Goal: Navigation & Orientation: Find specific page/section

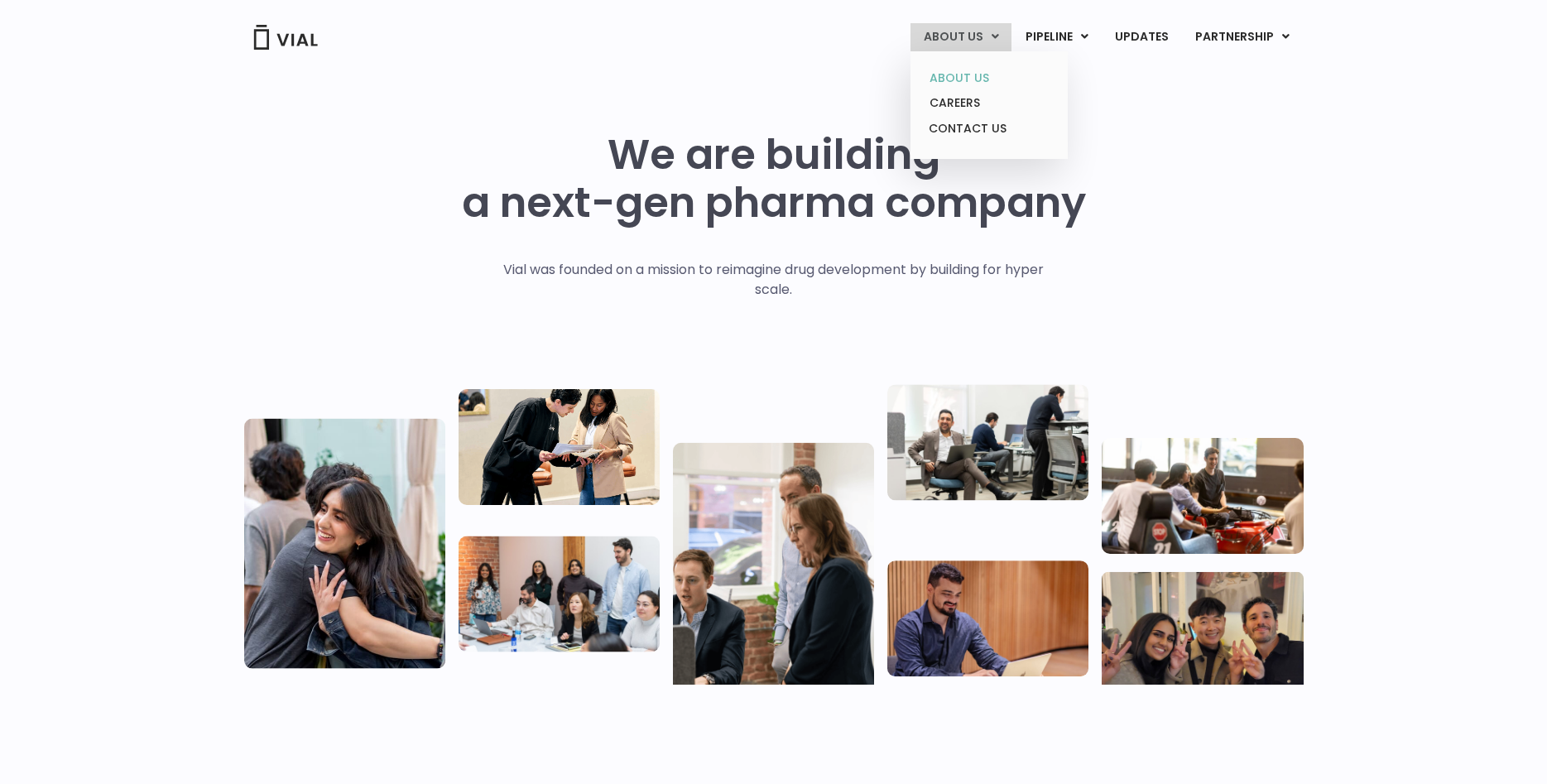
click at [982, 72] on link "ABOUT US" at bounding box center [988, 78] width 145 height 26
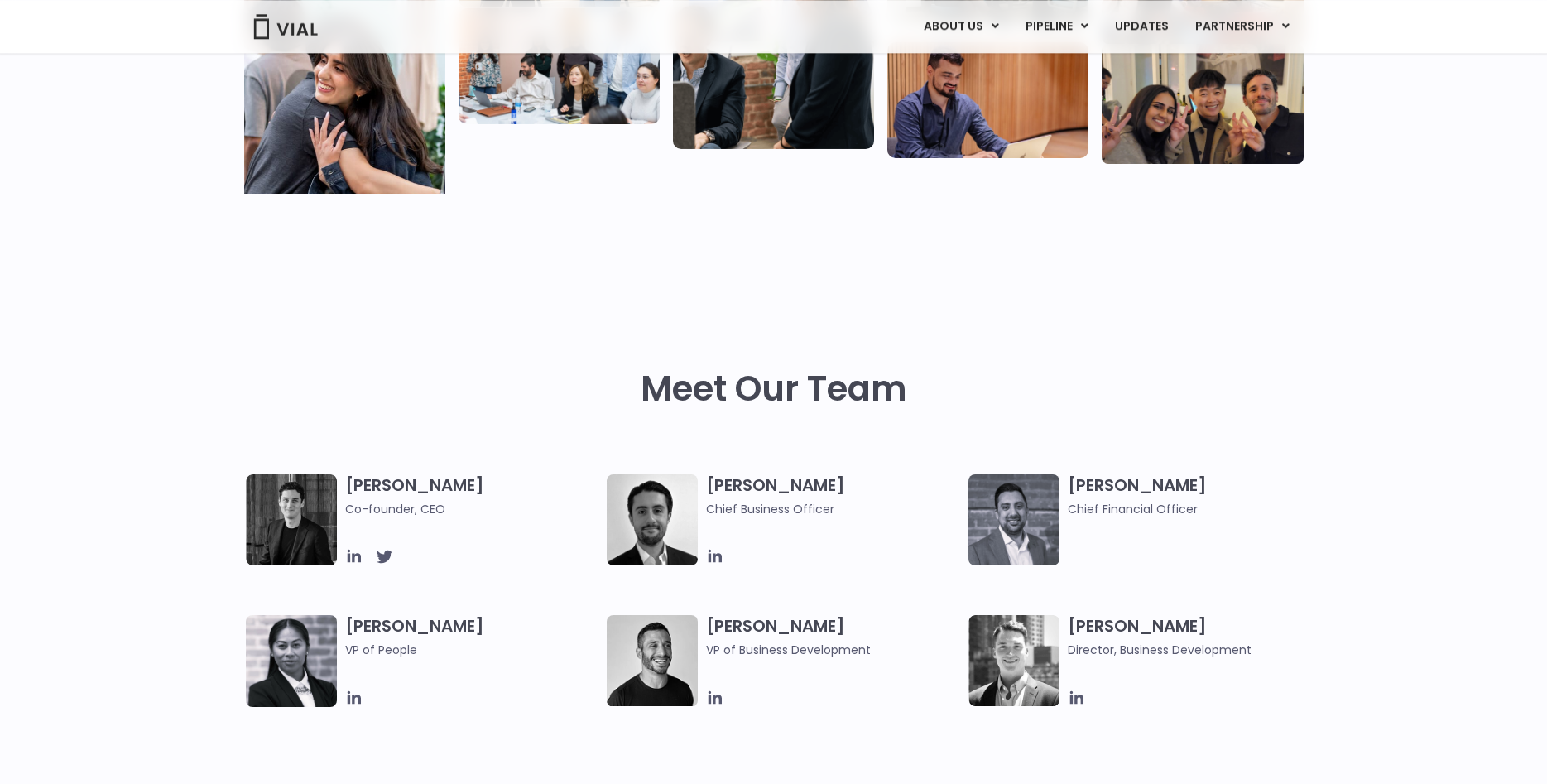
scroll to position [759, 0]
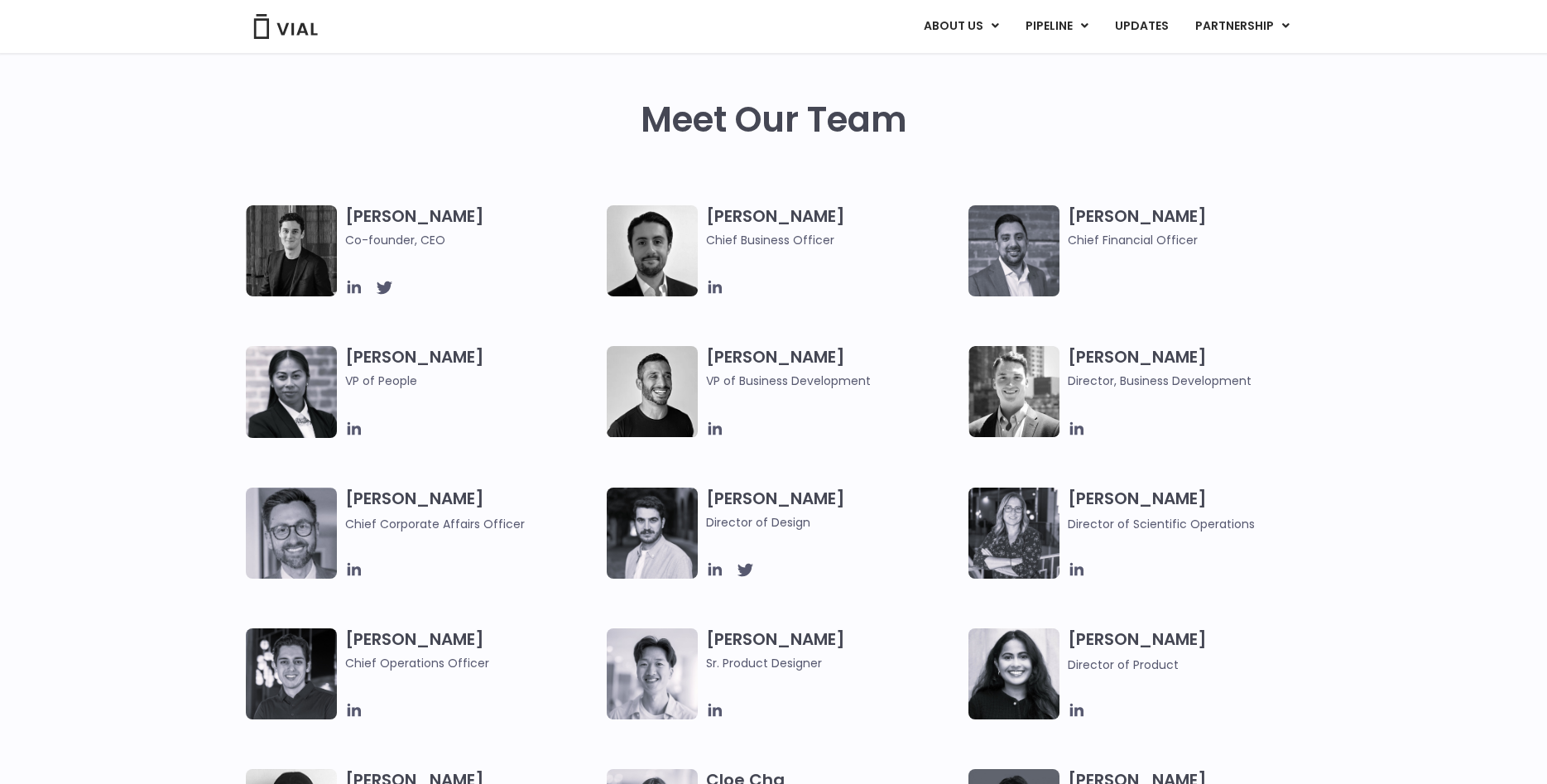
click at [299, 256] on img at bounding box center [291, 250] width 91 height 91
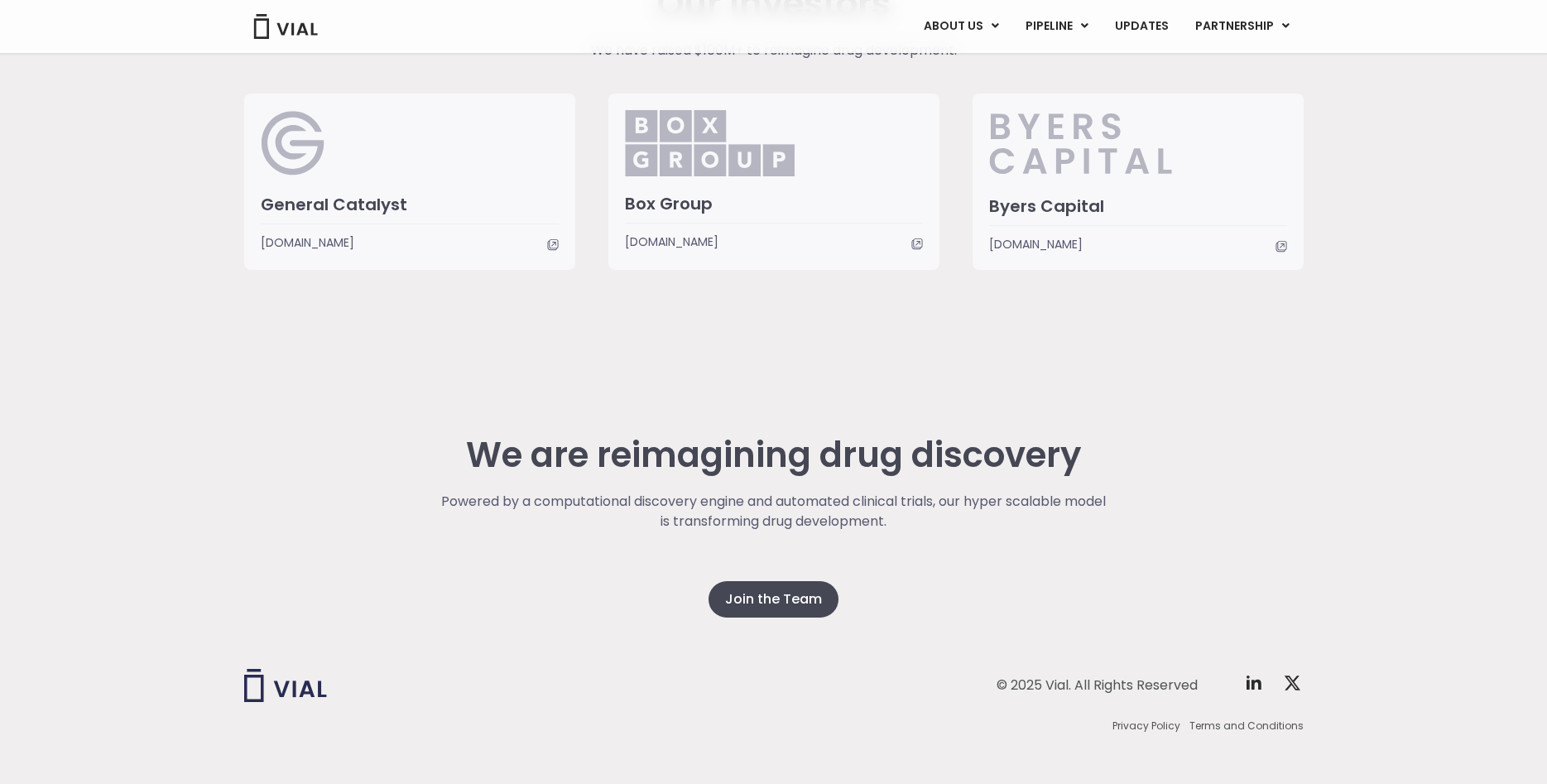
scroll to position [4067, 0]
